Goal: Navigation & Orientation: Find specific page/section

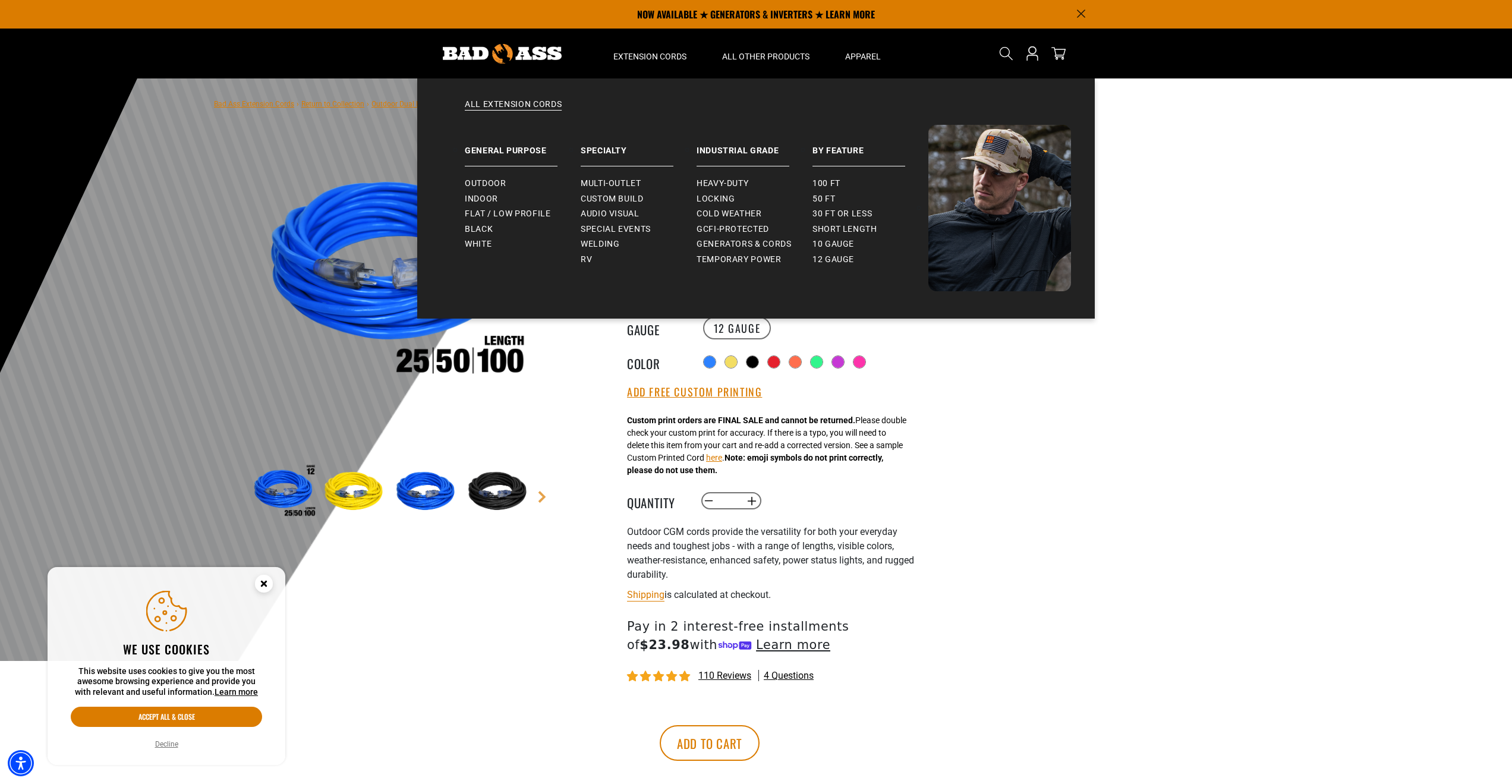
scroll to position [3, 0]
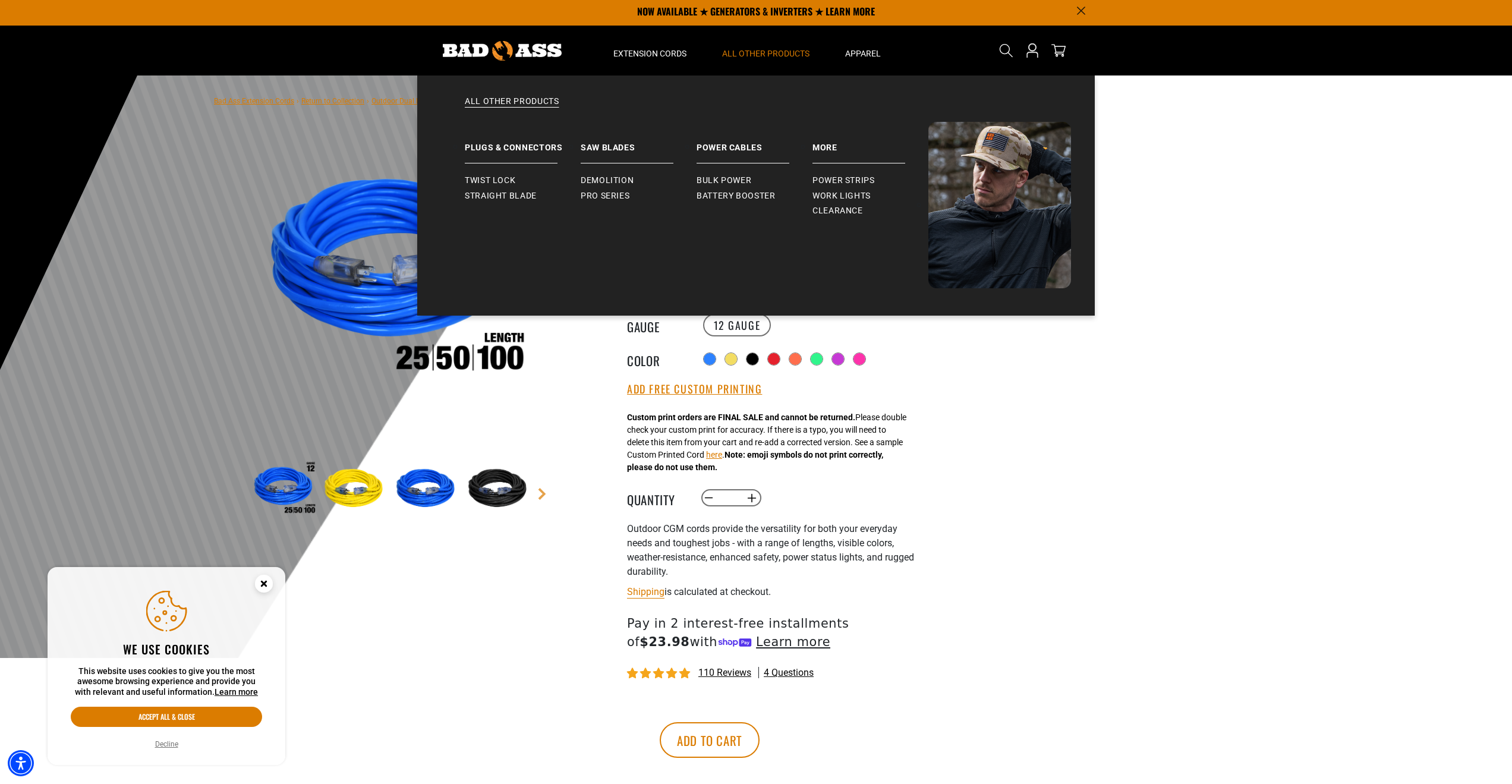
click at [788, 56] on span "All Other Products" at bounding box center [766, 54] width 87 height 11
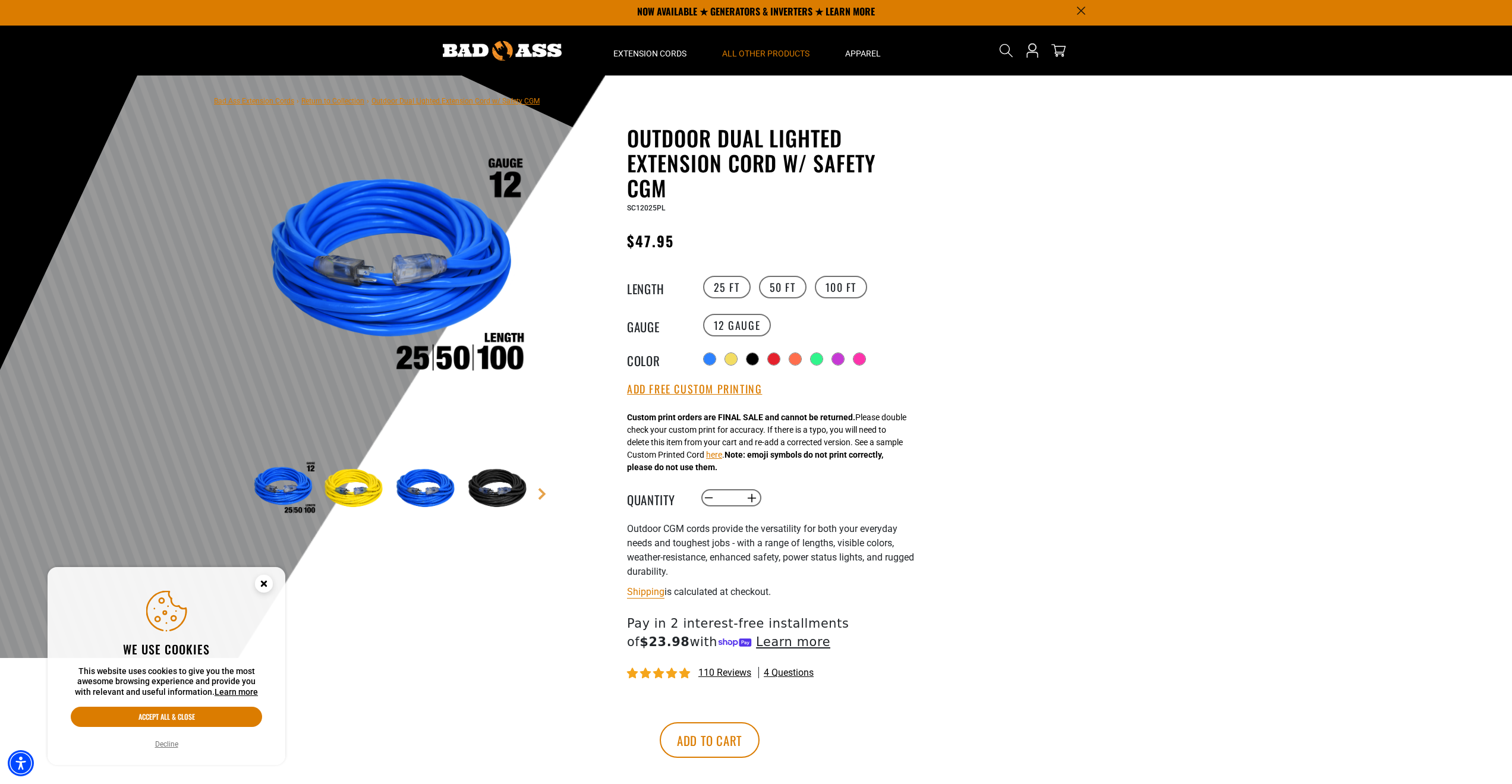
click at [772, 56] on span "All Other Products" at bounding box center [766, 54] width 87 height 11
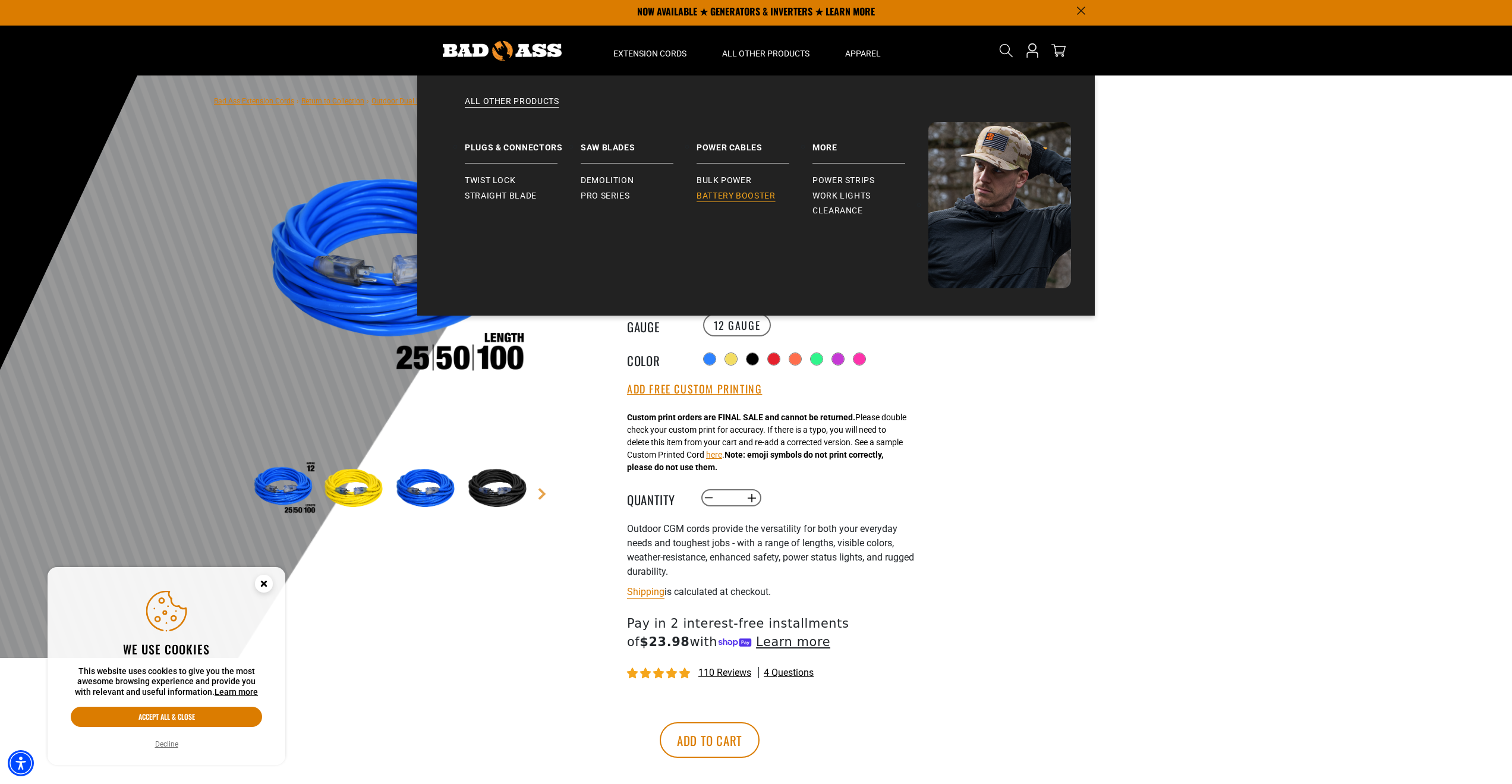
click at [753, 191] on span "Battery Booster" at bounding box center [736, 196] width 79 height 11
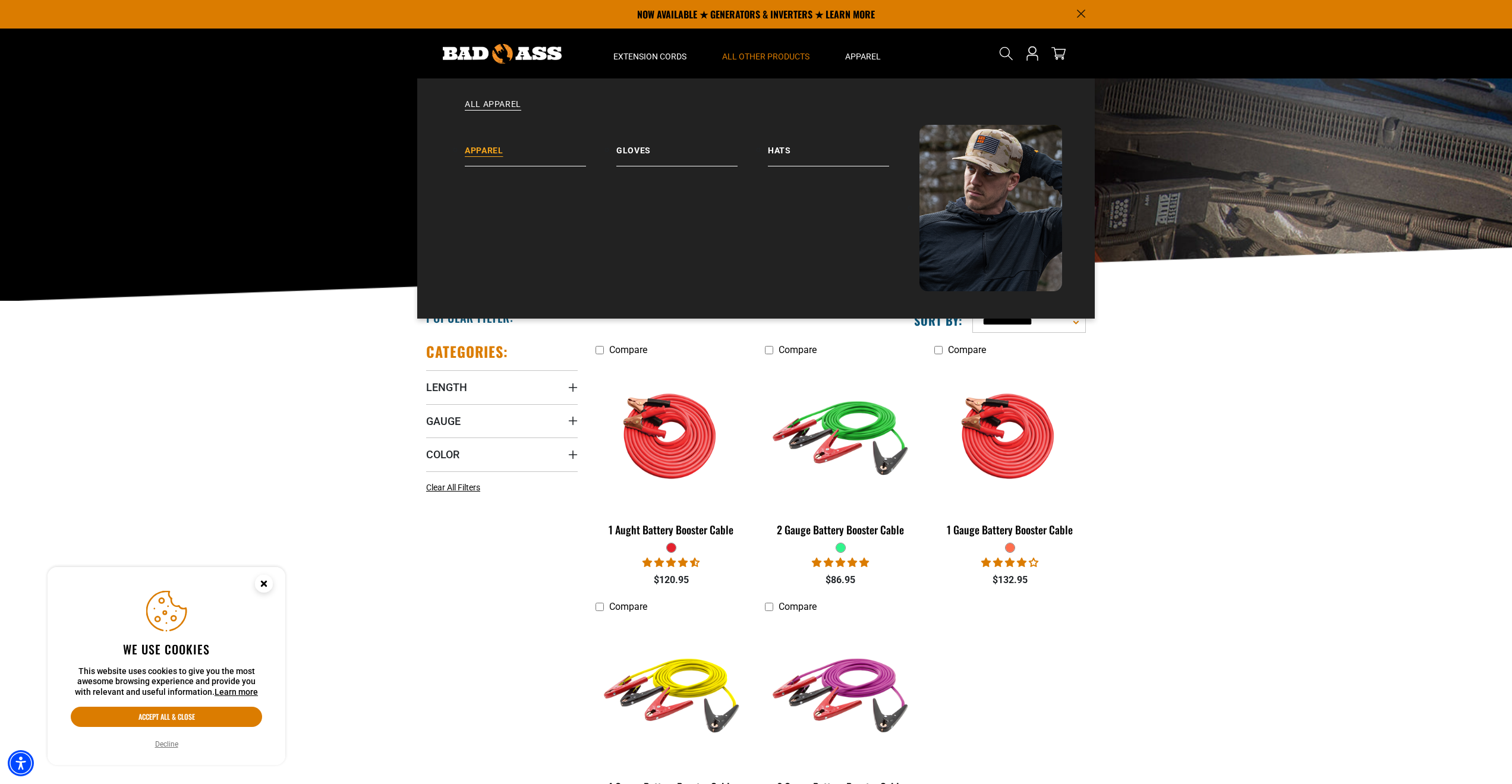
click at [492, 155] on link "Apparel" at bounding box center [540, 146] width 152 height 42
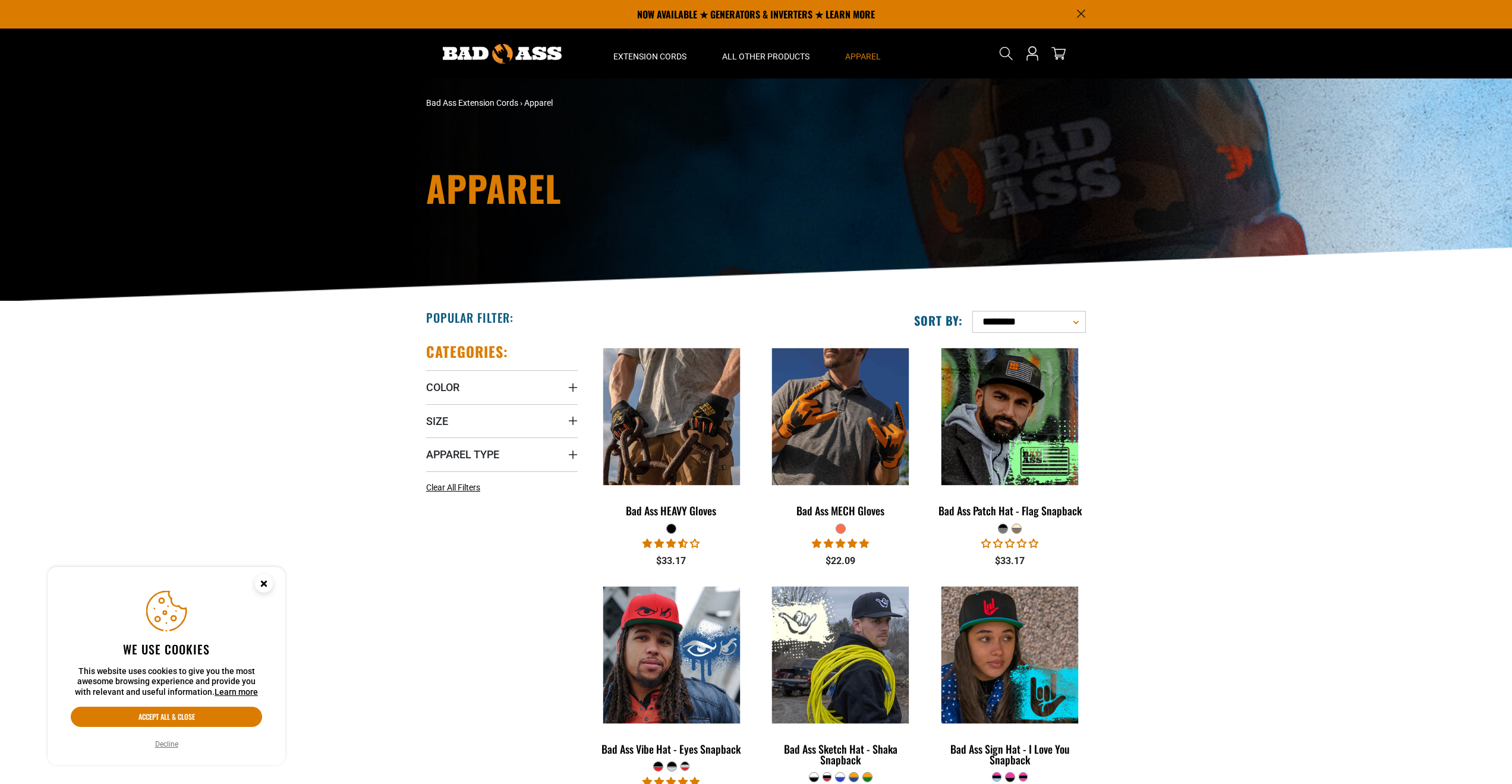
click at [482, 147] on div "Apparel" at bounding box center [756, 190] width 1512 height 223
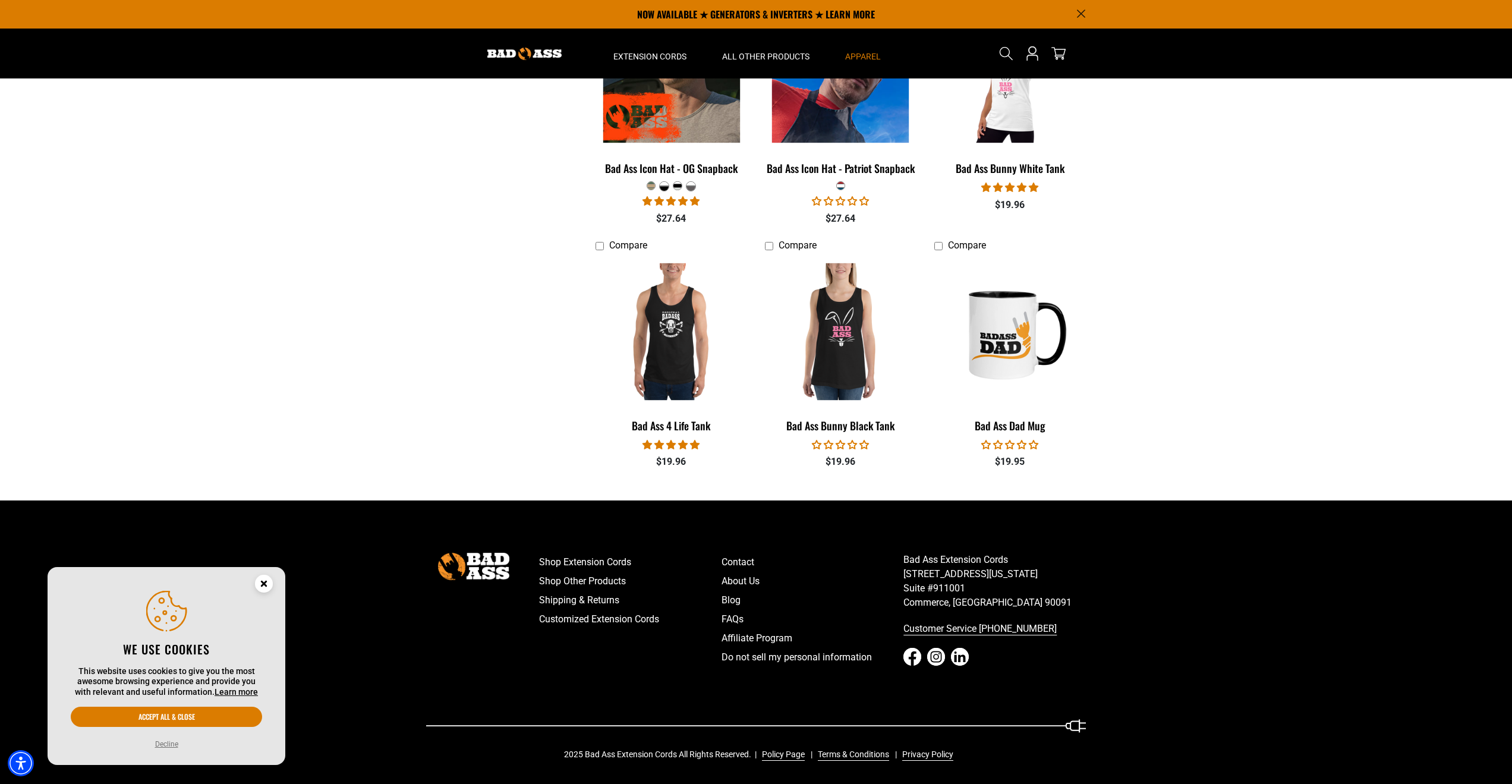
scroll to position [1153, 0]
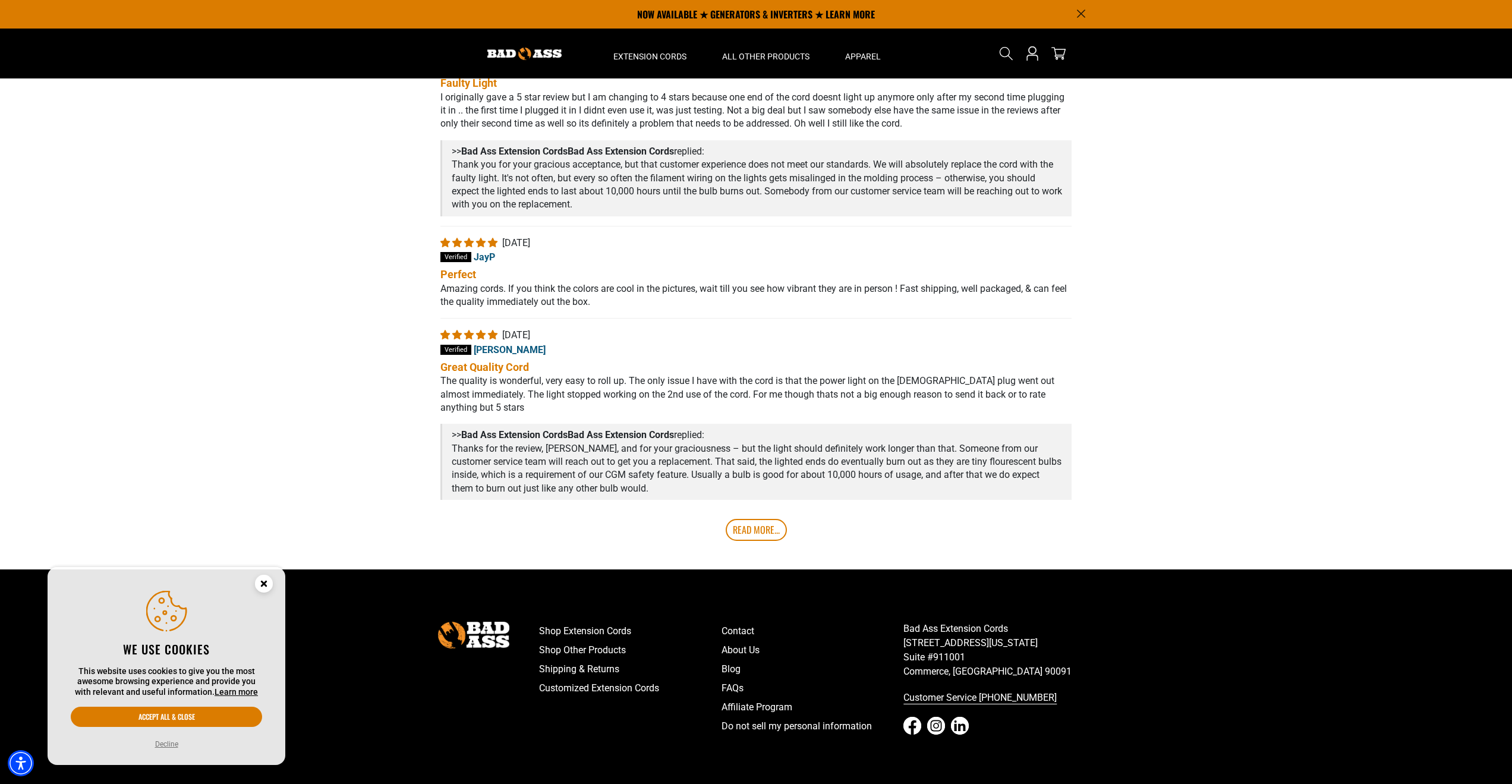
scroll to position [2283, 0]
